Goal: Task Accomplishment & Management: Manage account settings

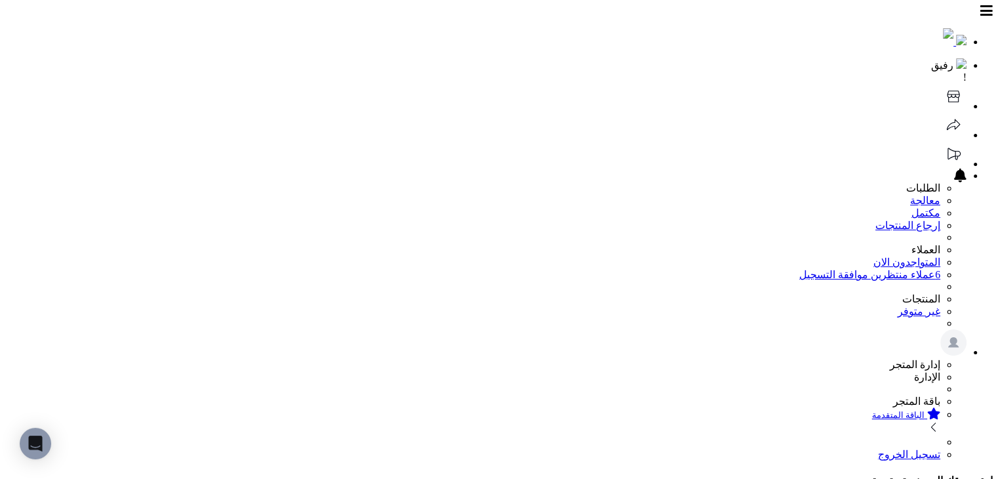
click at [940, 83] on icon at bounding box center [953, 96] width 26 height 26
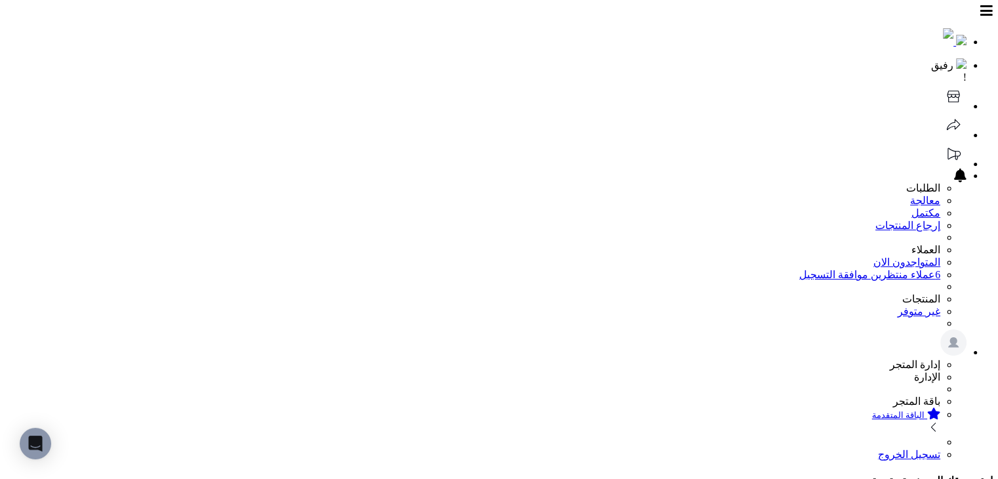
scroll to position [66, 0]
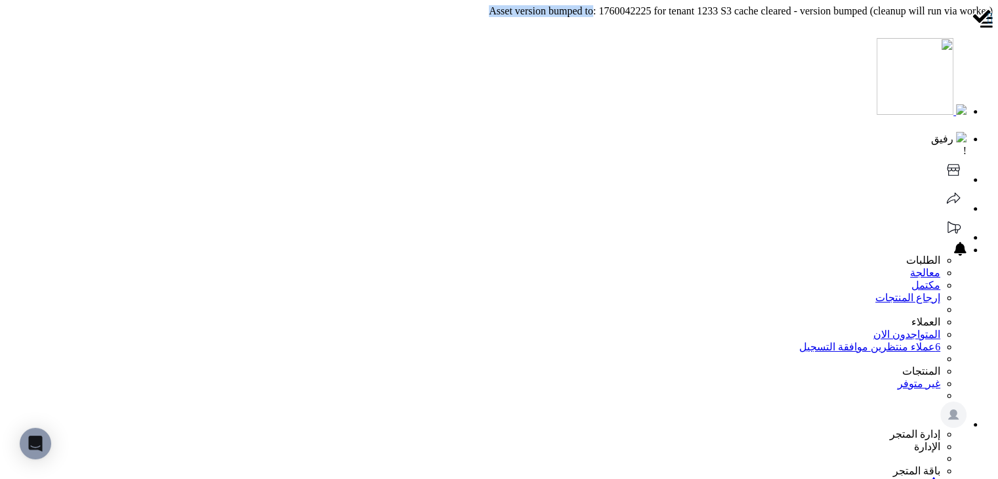
drag, startPoint x: 432, startPoint y: 7, endPoint x: 546, endPoint y: 5, distance: 114.8
copy body "Asset version bumped to"
click at [490, 35] on header "رفيق ! الطلبات معالجة مكتمل إرجاع المنتجات العملاء المتواجدون الان 6 عملاء منتظ…" at bounding box center [498, 272] width 987 height 510
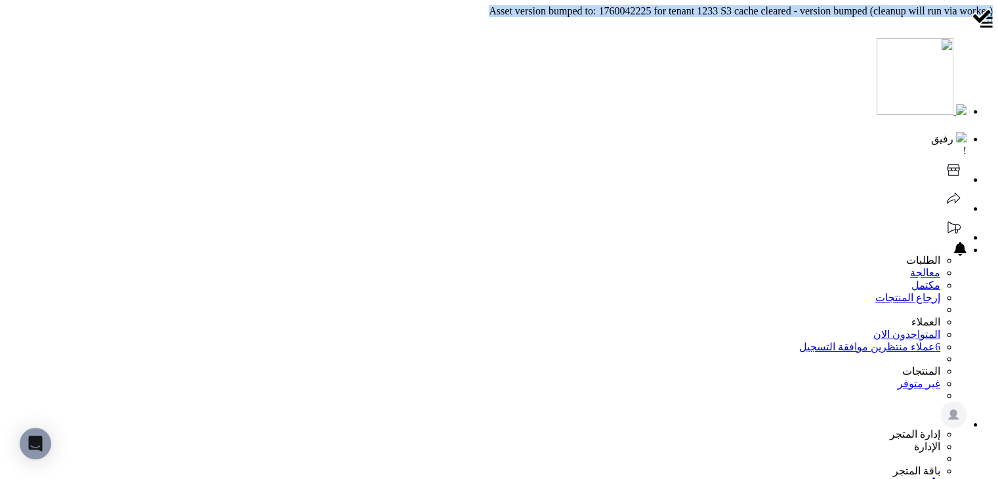
copy body "Asset version bumped to: 1760042225 for tenant 1233 S3 cache cleared - version …"
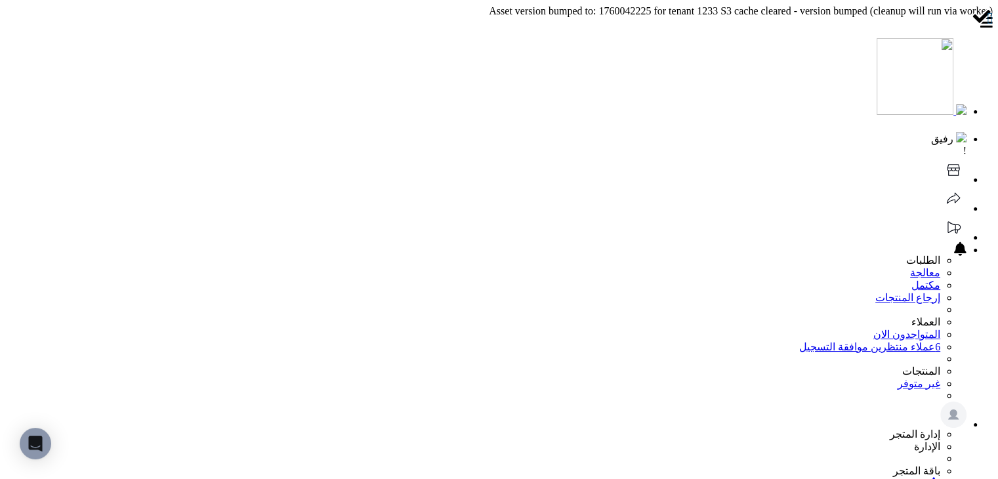
click at [477, 48] on header "رفيق ! الطلبات معالجة مكتمل إرجاع المنتجات العملاء المتواجدون الان 6 عملاء منتظ…" at bounding box center [498, 272] width 987 height 510
drag, startPoint x: 507, startPoint y: 19, endPoint x: 449, endPoint y: 10, distance: 59.0
click at [507, 19] on header "رفيق ! الطلبات معالجة مكتمل إرجاع المنتجات العملاء المتواجدون الان 6 عملاء منتظ…" at bounding box center [498, 272] width 987 height 510
drag, startPoint x: 449, startPoint y: 10, endPoint x: 421, endPoint y: 11, distance: 27.6
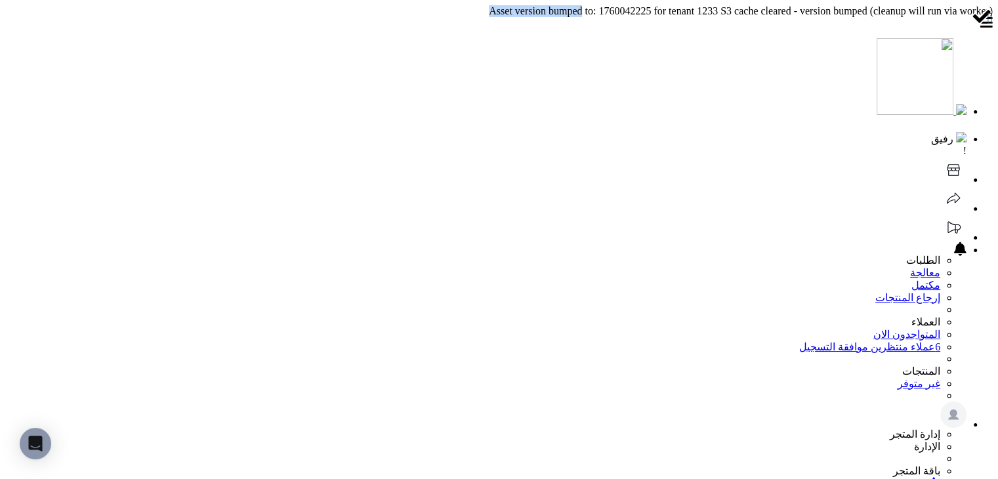
copy body "Asset version bumped"
click at [409, 45] on header "رفيق ! الطلبات معالجة مكتمل إرجاع المنتجات العملاء المتواجدون الان 6 عملاء منتظ…" at bounding box center [498, 272] width 987 height 510
drag, startPoint x: 861, startPoint y: 9, endPoint x: 788, endPoint y: 8, distance: 72.8
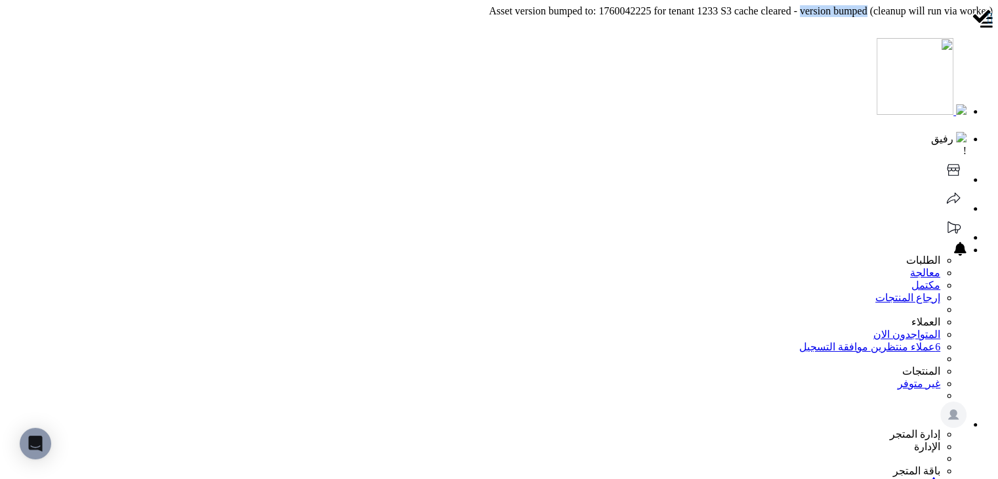
copy body "version bumped"
click at [719, 24] on header "رفيق ! الطلبات معالجة مكتمل إرجاع المنتجات العملاء المتواجدون الان 6 عملاء منتظ…" at bounding box center [498, 272] width 987 height 510
drag, startPoint x: 863, startPoint y: 7, endPoint x: 808, endPoint y: 8, distance: 54.4
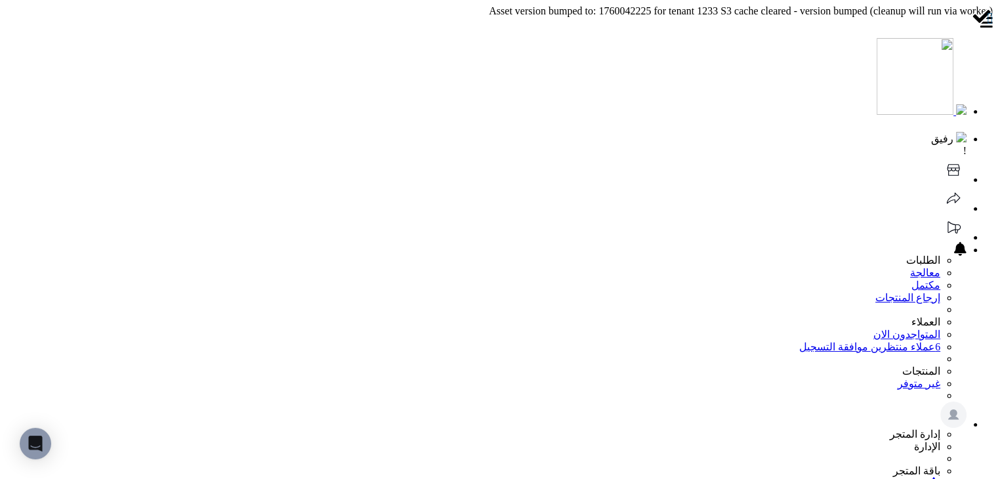
drag, startPoint x: 786, startPoint y: 7, endPoint x: 863, endPoint y: 7, distance: 76.7
copy body "version bumped"
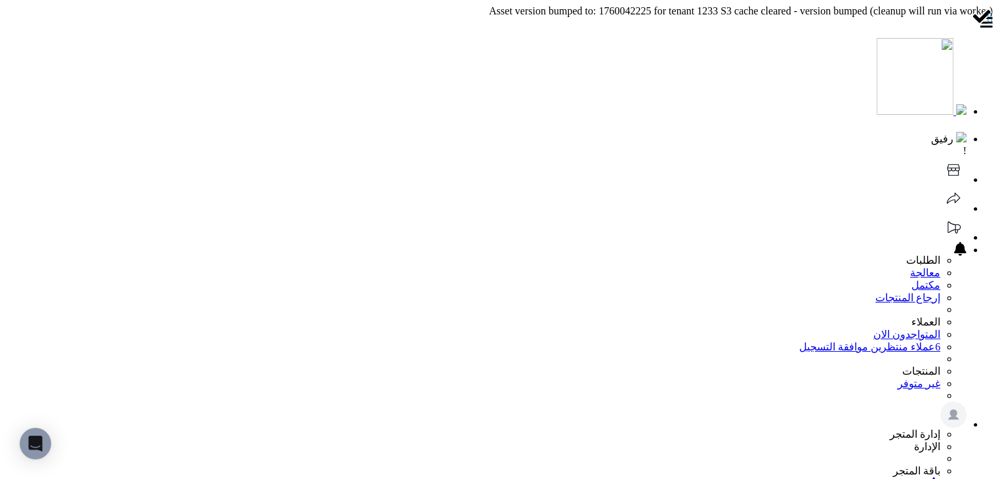
drag, startPoint x: 425, startPoint y: 5, endPoint x: 483, endPoint y: 8, distance: 58.4
drag, startPoint x: 434, startPoint y: 4, endPoint x: 539, endPoint y: 12, distance: 105.2
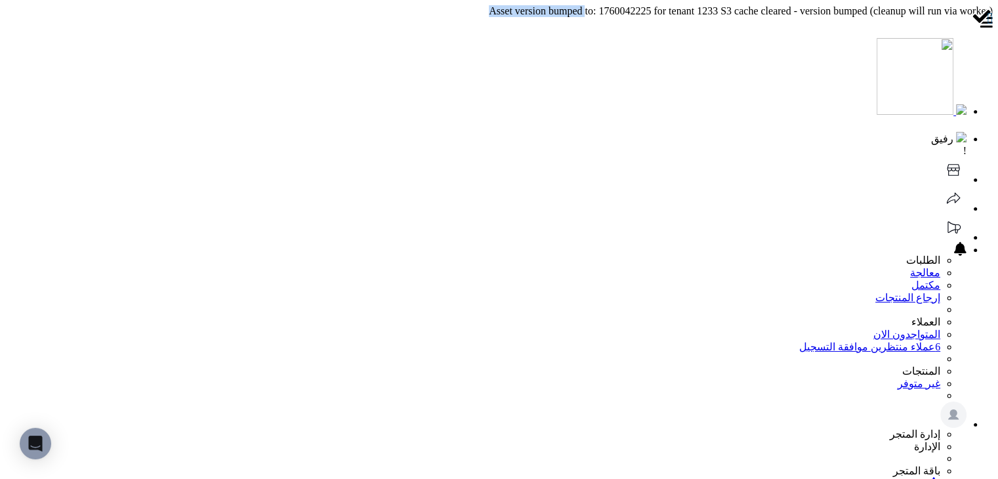
copy body "Asset version bumped"
drag, startPoint x: 861, startPoint y: 9, endPoint x: 884, endPoint y: 9, distance: 22.3
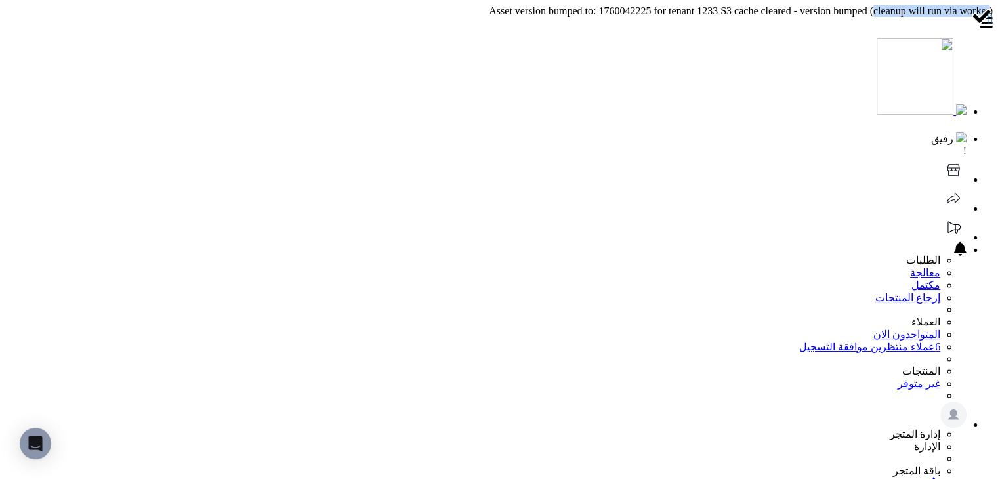
click at [722, 21] on header "رفيق ! الطلبات معالجة مكتمل إرجاع المنتجات العملاء المتواجدون الان 6 عملاء منتظ…" at bounding box center [498, 272] width 987 height 510
drag, startPoint x: 868, startPoint y: 8, endPoint x: 992, endPoint y: 9, distance: 124.0
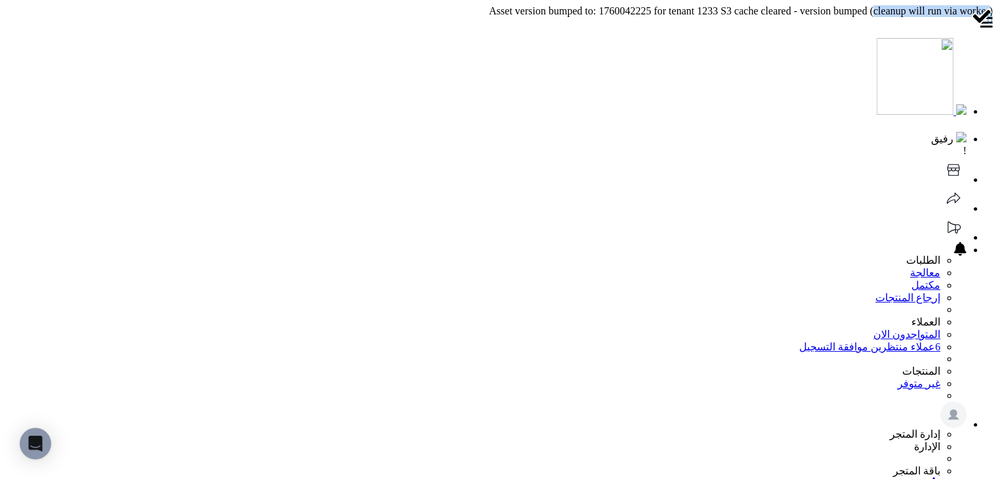
copy body "cleanup will run via worker"
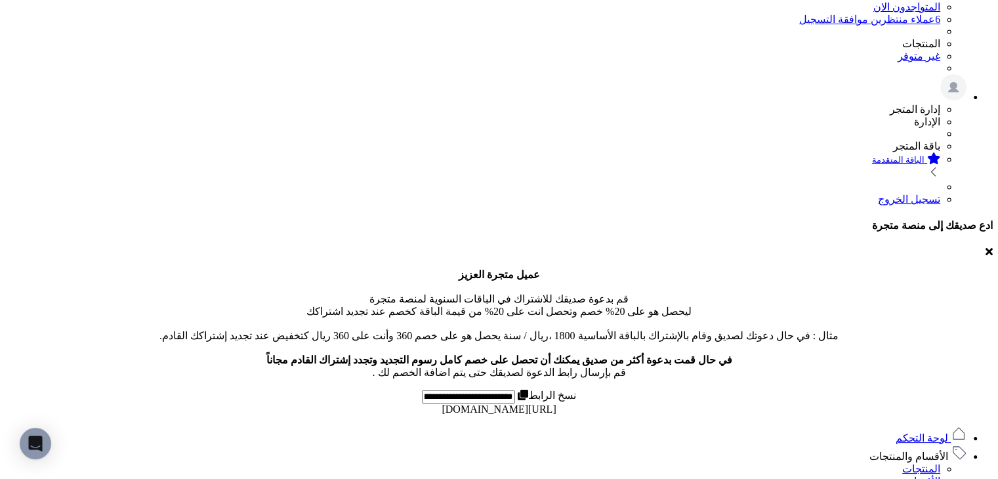
scroll to position [197, 0]
